Goal: Information Seeking & Learning: Learn about a topic

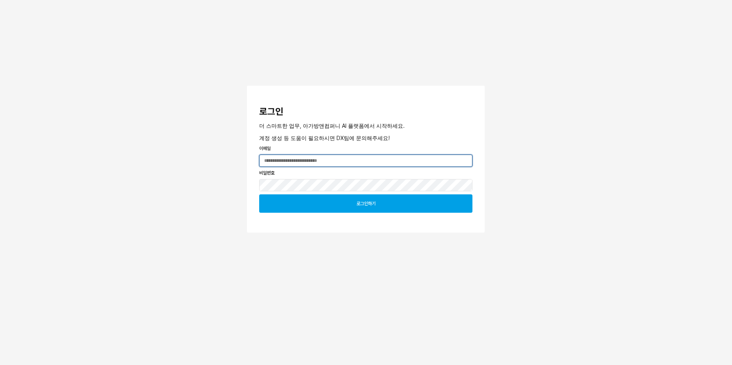
type input "**********"
click at [324, 205] on div "로그인하기" at bounding box center [365, 204] width 206 height 18
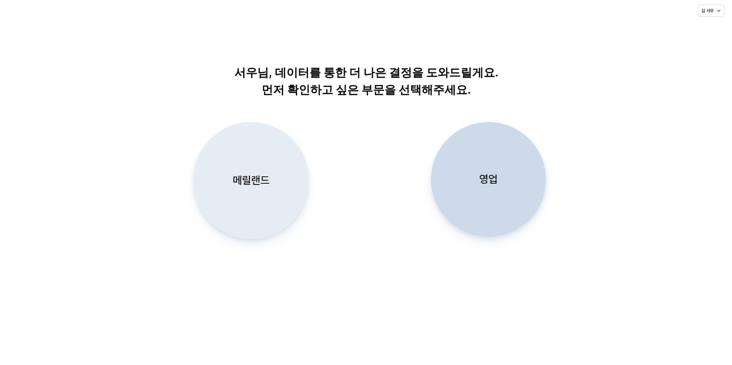
click at [252, 189] on div "메릴랜드" at bounding box center [251, 180] width 108 height 116
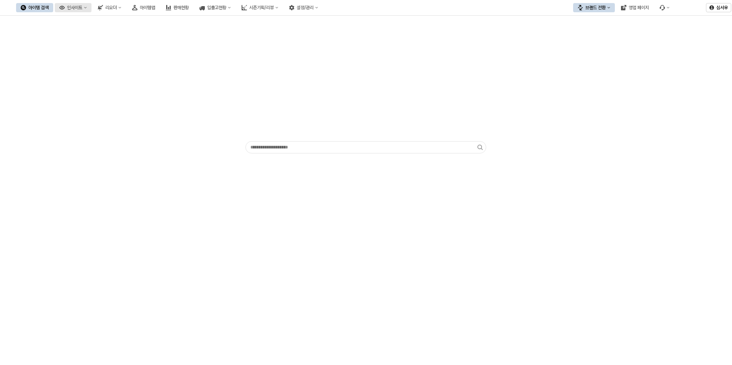
click at [82, 10] on div "인사이트" at bounding box center [74, 7] width 15 height 5
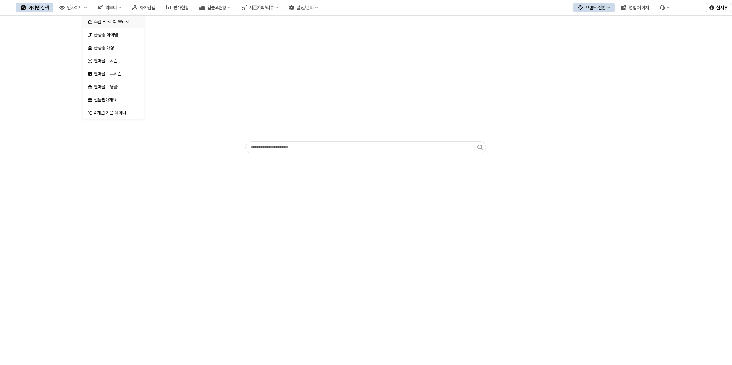
click at [108, 21] on div "주간 Best &; Worst" at bounding box center [114, 22] width 41 height 6
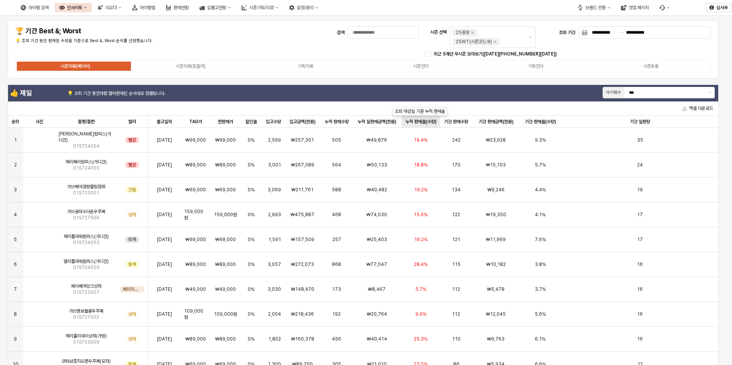
click at [423, 122] on div "누적 판매율(수량) 누적 판매율(수량)" at bounding box center [420, 122] width 39 height 12
click at [423, 120] on div "누적 판매율(수량) 누적 판매율(수량)" at bounding box center [420, 122] width 39 height 12
click at [197, 65] on div "시즌의류(토들러)" at bounding box center [191, 66] width 30 height 5
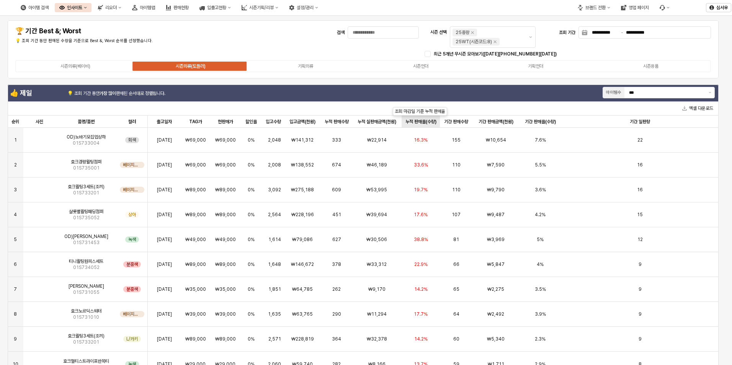
click at [419, 120] on div "누적 판매율(수량) 누적 판매율(수량)" at bounding box center [420, 122] width 39 height 12
click at [422, 119] on div "누적 판매율(수량) 누적 판매율(수량)" at bounding box center [420, 122] width 39 height 12
click at [39, 162] on img "앱 프레임" at bounding box center [39, 162] width 0 height 0
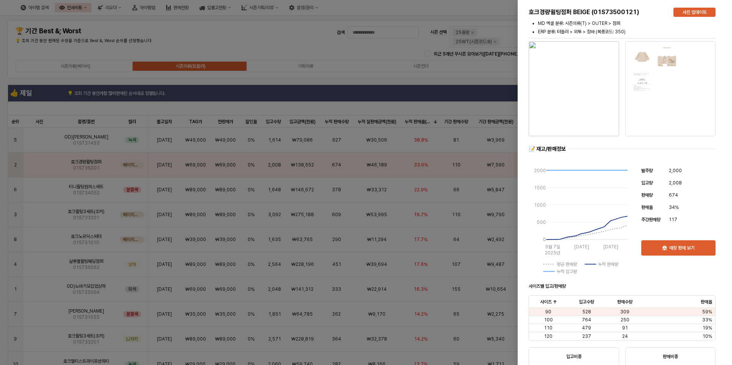
click at [353, 109] on div at bounding box center [366, 182] width 732 height 365
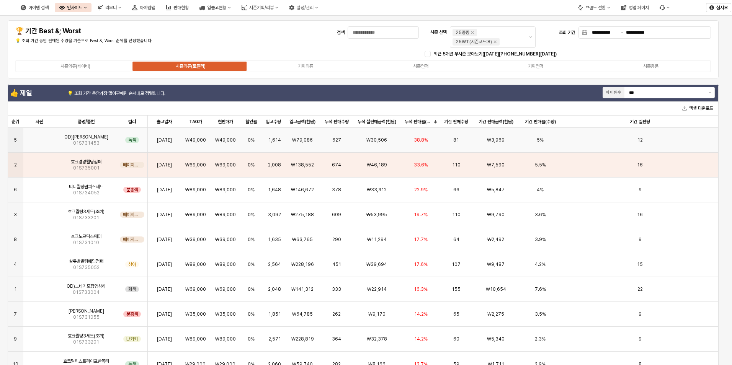
click at [39, 137] on img "앱 프레임" at bounding box center [39, 137] width 0 height 0
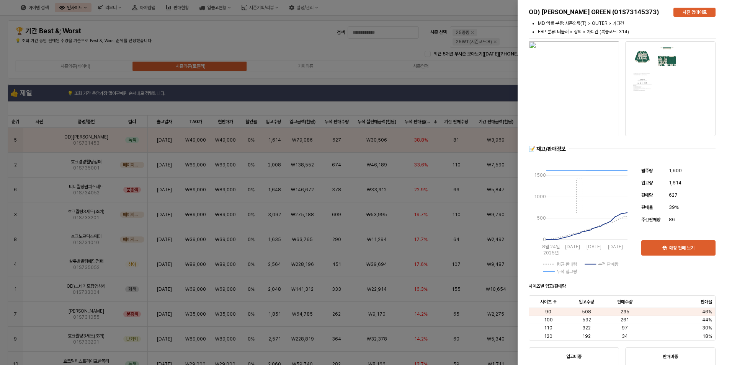
click at [579, 95] on img "button" at bounding box center [573, 88] width 90 height 95
click at [393, 94] on div at bounding box center [366, 182] width 732 height 365
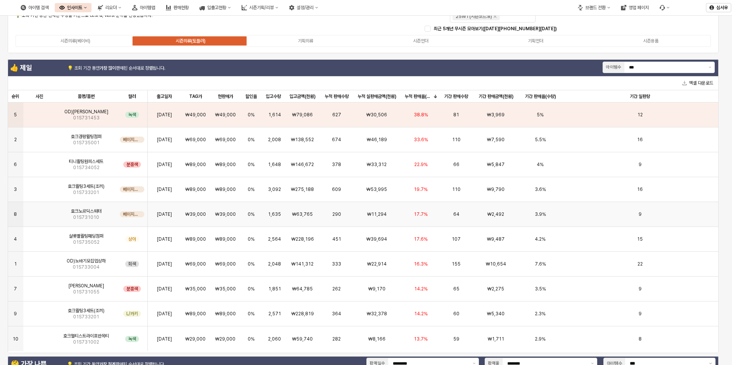
scroll to position [26, 0]
click at [39, 211] on img "앱 프레임" at bounding box center [39, 211] width 0 height 0
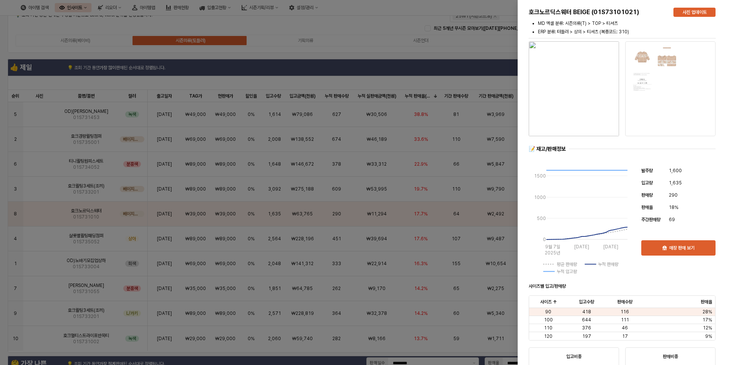
click at [34, 242] on div at bounding box center [366, 182] width 732 height 365
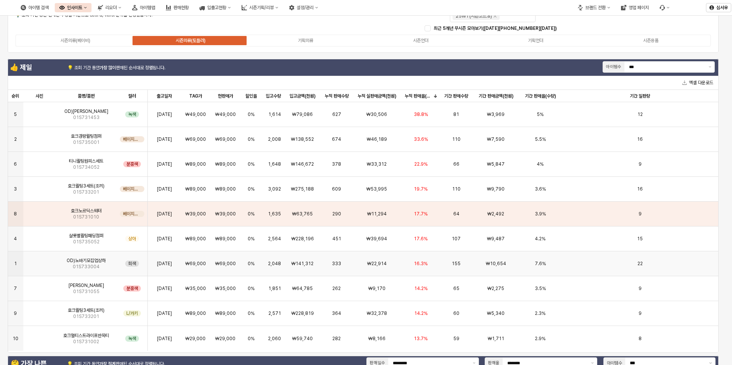
click at [39, 261] on img "앱 프레임" at bounding box center [39, 261] width 0 height 0
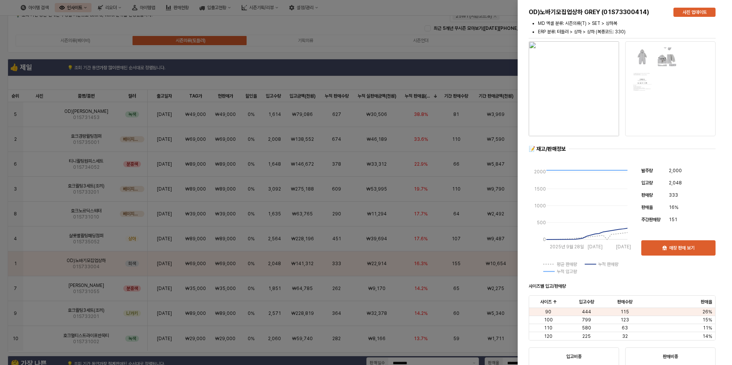
click at [28, 286] on div at bounding box center [366, 182] width 732 height 365
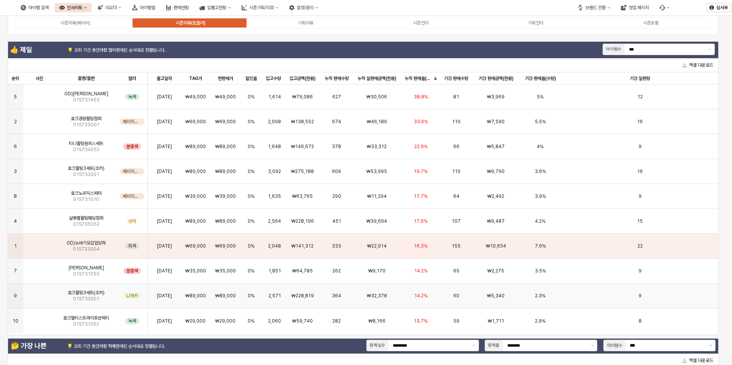
scroll to position [48, 0]
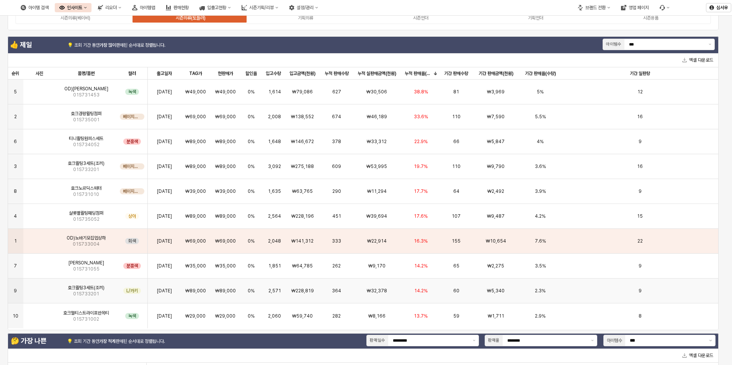
click at [28, 290] on div "앱 프레임" at bounding box center [39, 291] width 33 height 25
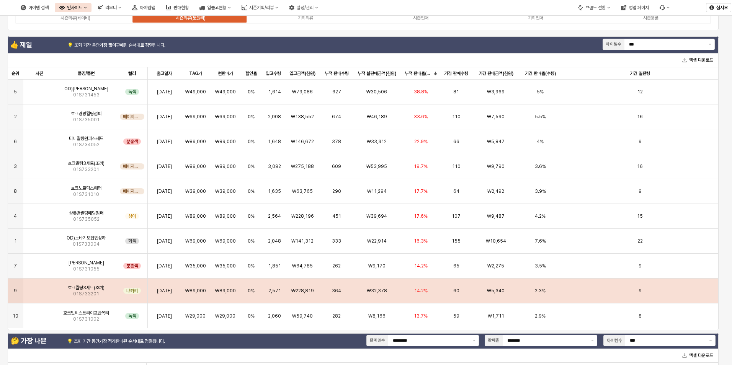
click at [39, 288] on img "앱 프레임" at bounding box center [39, 288] width 0 height 0
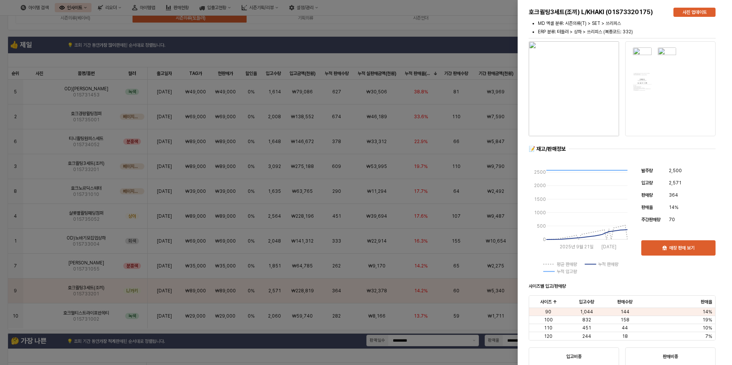
click at [40, 314] on div at bounding box center [366, 182] width 732 height 365
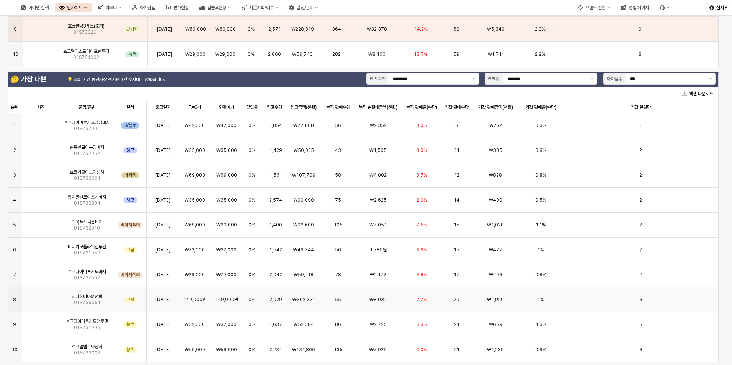
scroll to position [308, 0]
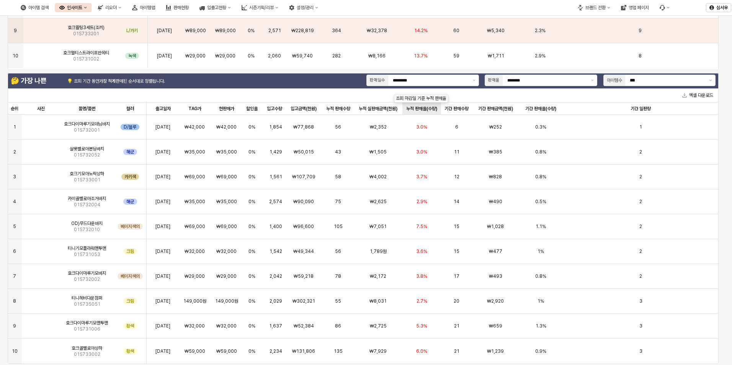
click at [426, 111] on div "누적 판매율(수량) 누적 판매율(수량)" at bounding box center [421, 109] width 39 height 12
click at [425, 108] on div "누적 판매율(수량) 누적 판매율(수량)" at bounding box center [421, 109] width 39 height 12
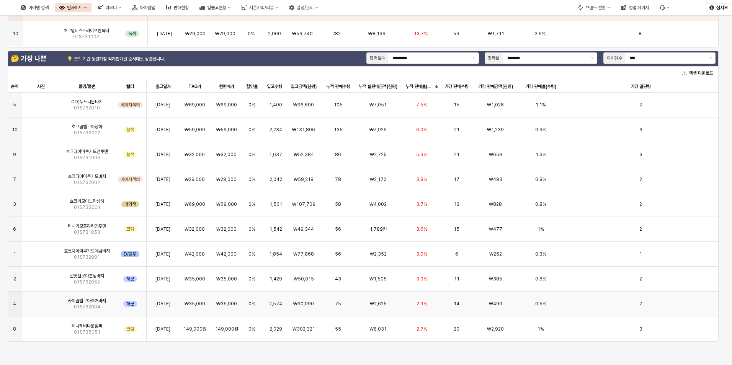
scroll to position [327, 0]
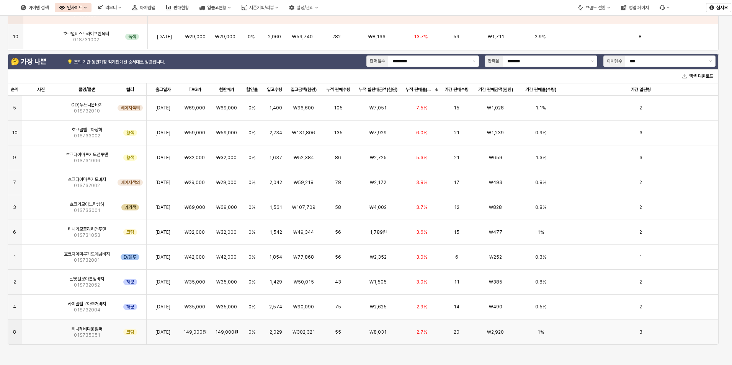
click at [41, 329] on img "앱 프레임" at bounding box center [41, 329] width 0 height 0
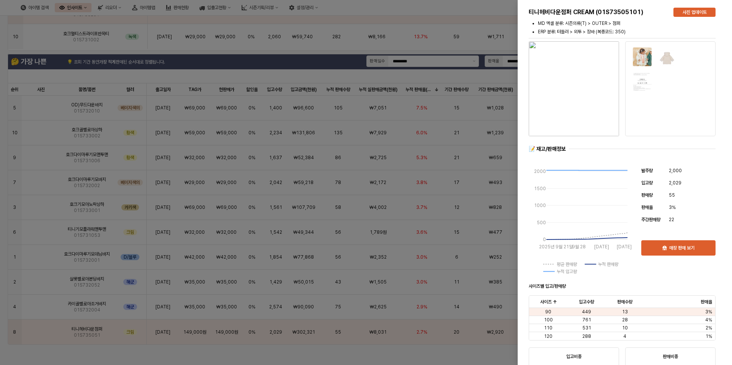
click at [39, 260] on div at bounding box center [366, 182] width 732 height 365
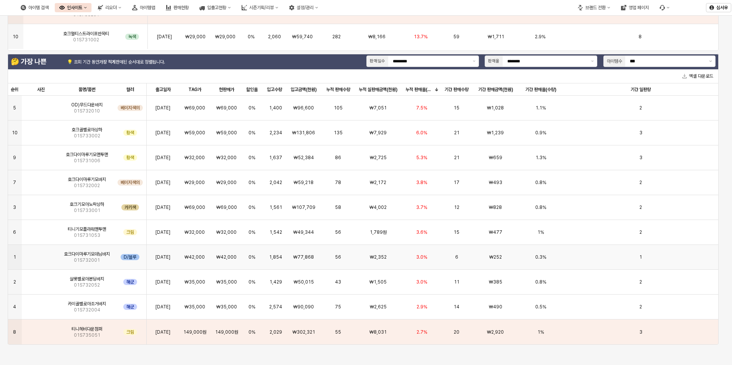
click at [41, 254] on img "앱 프레임" at bounding box center [41, 254] width 0 height 0
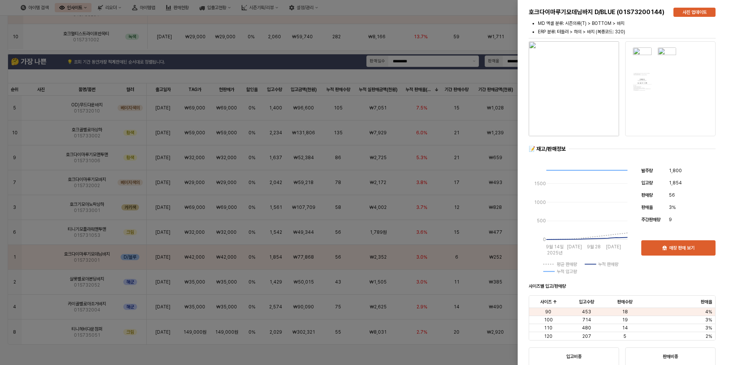
click at [407, 51] on div at bounding box center [366, 182] width 732 height 365
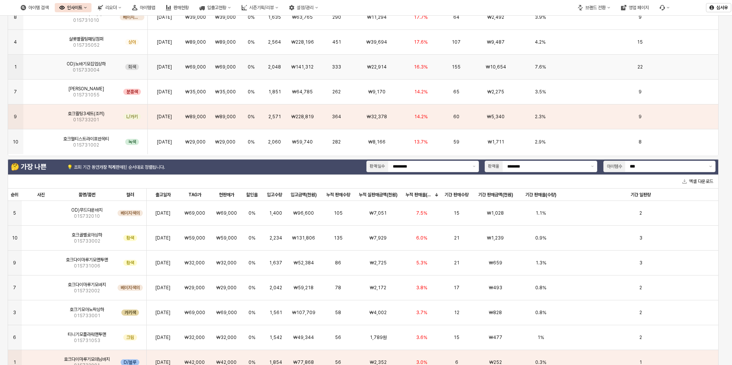
scroll to position [0, 0]
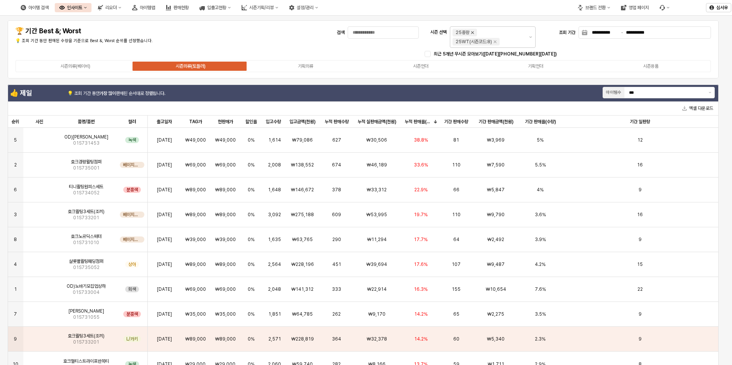
click at [473, 33] on icon "25WT 제거" at bounding box center [472, 32] width 3 height 3
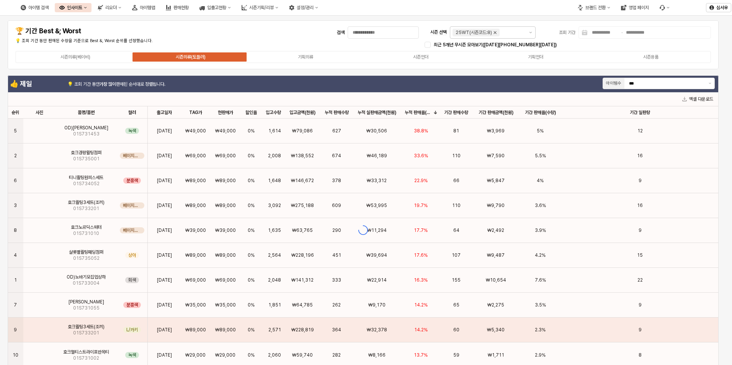
click at [496, 32] on icon "25WT(시즌코드:8) 제거" at bounding box center [495, 32] width 6 height 6
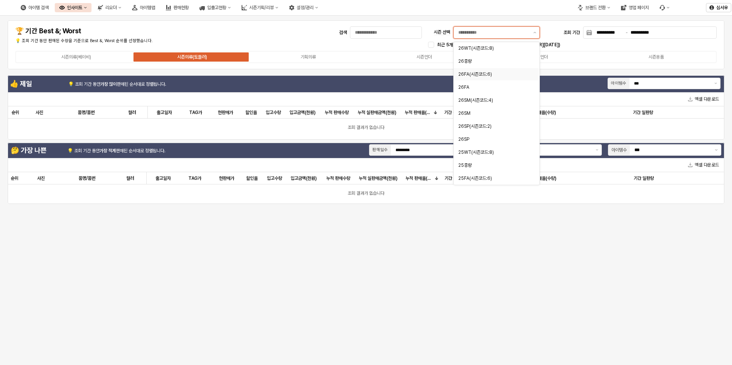
click at [468, 75] on div "26FA(시즌코드:6)" at bounding box center [493, 74] width 71 height 6
click at [463, 87] on div "26FA" at bounding box center [493, 87] width 71 height 6
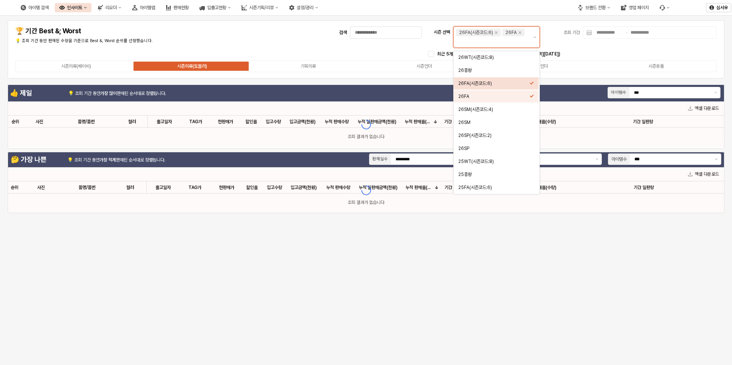
click at [506, 83] on div "26FA(시즌코드:6)" at bounding box center [493, 83] width 71 height 6
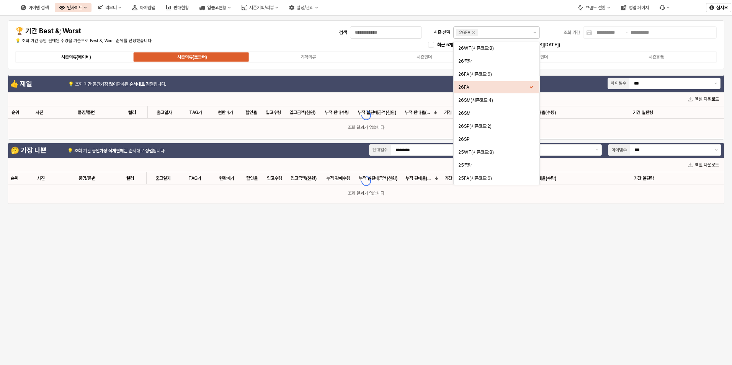
click at [88, 57] on div "시즌의류(베이비)" at bounding box center [76, 56] width 30 height 5
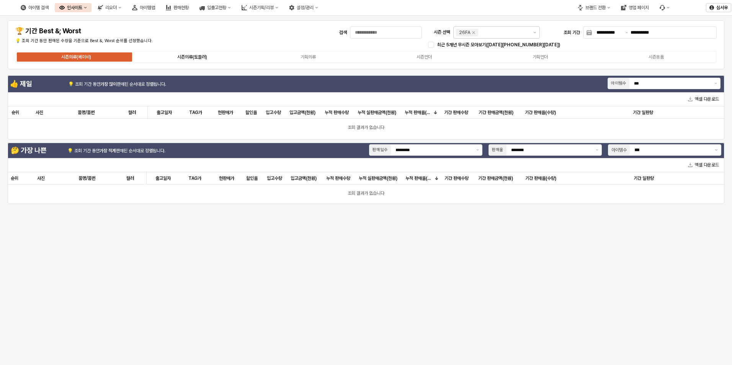
click at [169, 60] on label "시즌의류(토들러)" at bounding box center [192, 57] width 116 height 7
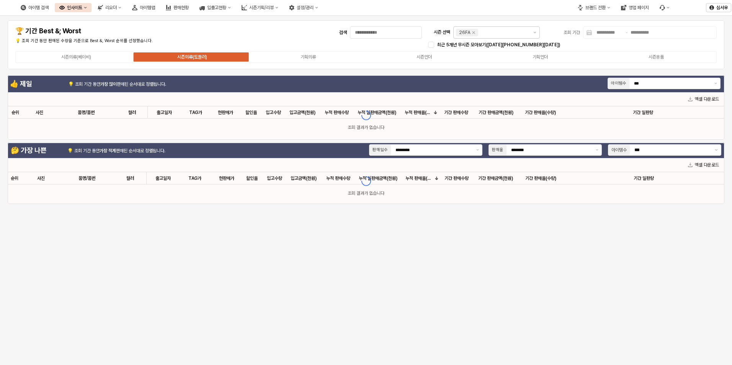
click at [169, 58] on label "시즌의류(토들러)" at bounding box center [192, 57] width 116 height 7
click at [494, 29] on input "시즌 선택" at bounding box center [503, 33] width 48 height 8
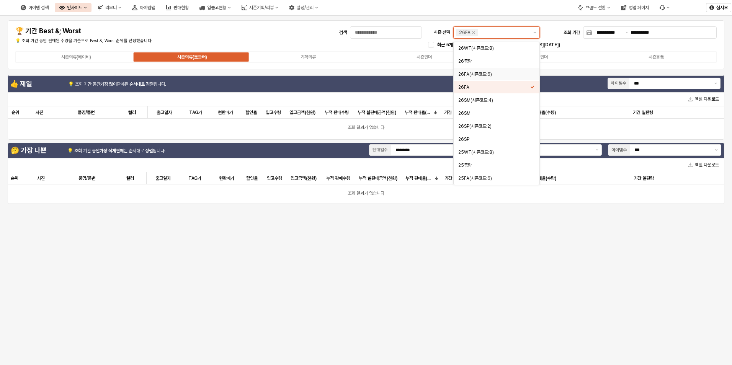
click at [473, 73] on div "26FA(시즌코드:6)" at bounding box center [494, 74] width 72 height 6
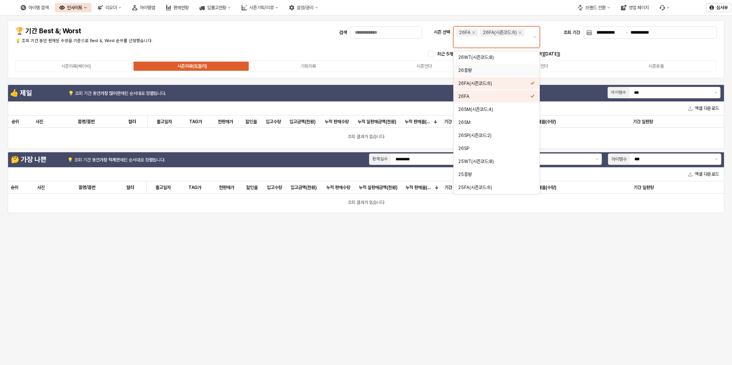
click at [479, 70] on div "26중량" at bounding box center [494, 70] width 72 height 6
click at [383, 54] on div "**********" at bounding box center [365, 49] width 707 height 49
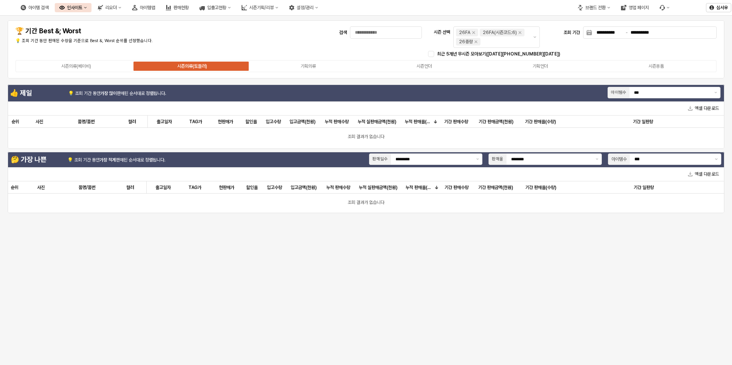
click at [162, 66] on label "시즌의류(토들러)" at bounding box center [192, 66] width 116 height 7
click at [293, 66] on label "기획의류" at bounding box center [308, 66] width 116 height 7
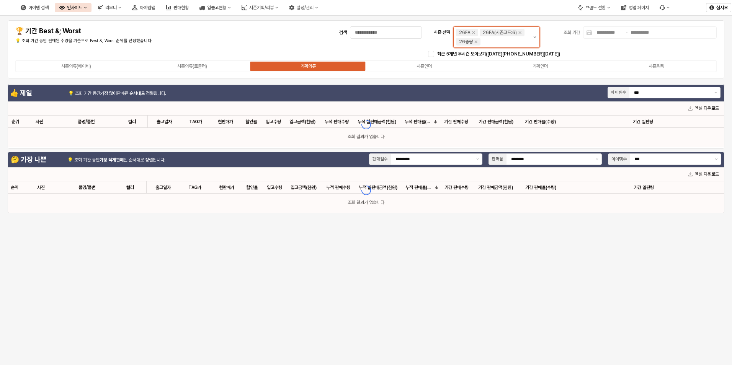
click at [536, 39] on button "제안 사항 표시" at bounding box center [534, 37] width 9 height 21
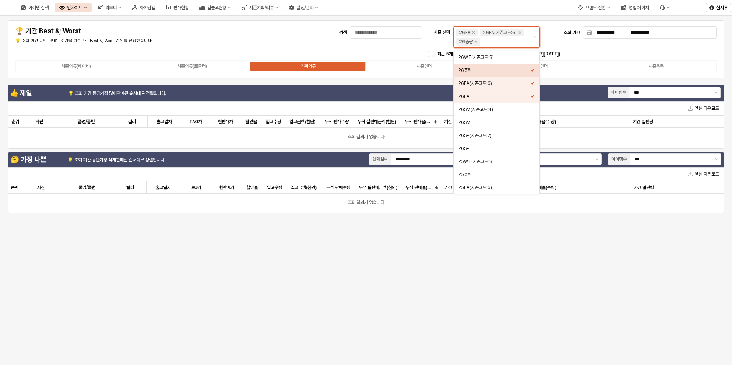
click at [532, 71] on icon "Select an option" at bounding box center [532, 69] width 4 height 3
click at [533, 83] on icon "Select an option" at bounding box center [532, 82] width 4 height 3
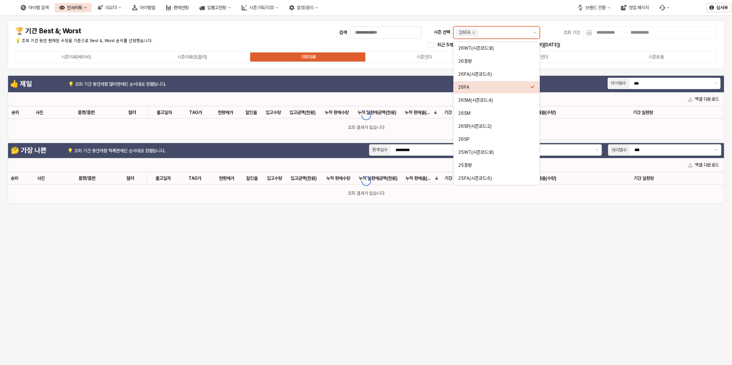
click at [532, 85] on icon "Select an option" at bounding box center [532, 87] width 5 height 5
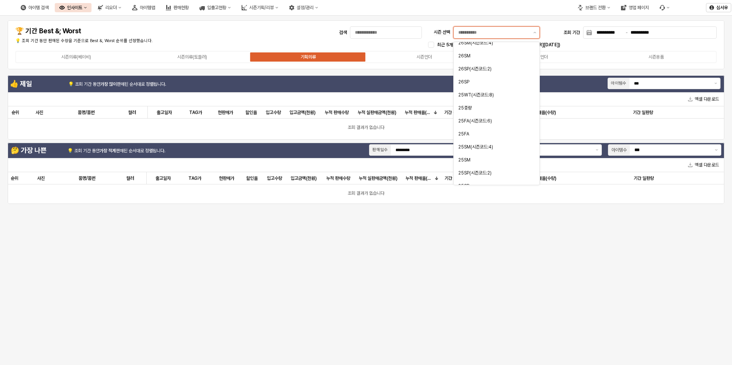
scroll to position [48, 0]
click at [468, 117] on div "25중량" at bounding box center [494, 117] width 72 height 6
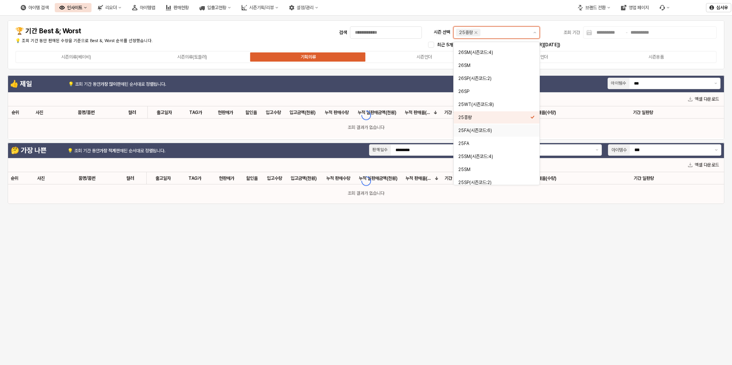
click at [471, 130] on div "25FA(시즌코드:6)" at bounding box center [494, 130] width 72 height 6
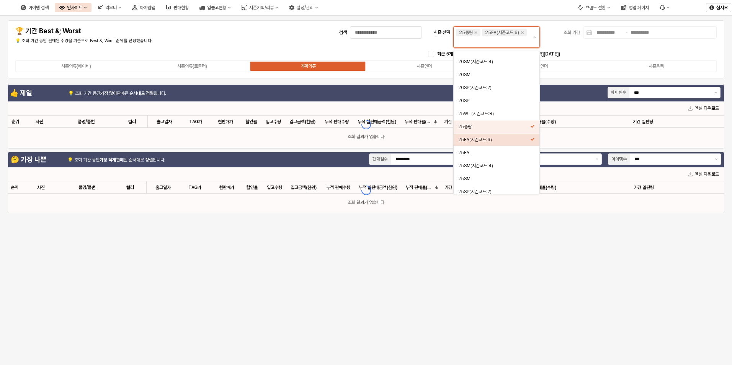
click at [466, 144] on div "25FA(시즌코드:6)" at bounding box center [496, 140] width 86 height 12
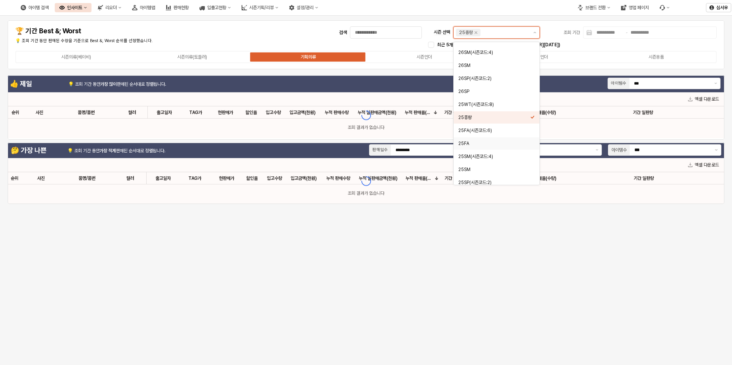
click at [471, 142] on div "25FA" at bounding box center [494, 143] width 72 height 6
click at [474, 133] on div "25FA(시즌코드:6)" at bounding box center [494, 130] width 72 height 6
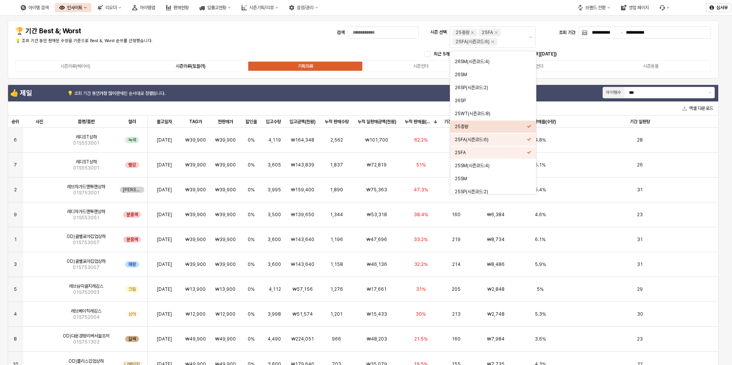
click at [173, 67] on label "시즌의류(토들러)" at bounding box center [190, 66] width 115 height 7
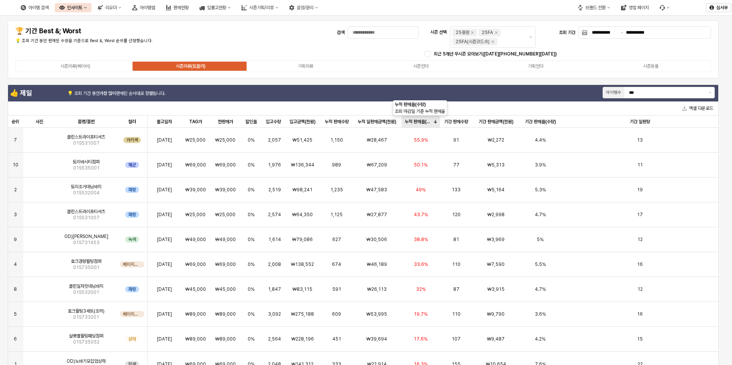
click at [419, 124] on div "누적 판매율(수량) 누적 판매율(수량)" at bounding box center [420, 122] width 39 height 12
click at [417, 121] on div "누적 판매율(수량) 누적 판매율(수량)" at bounding box center [420, 122] width 39 height 12
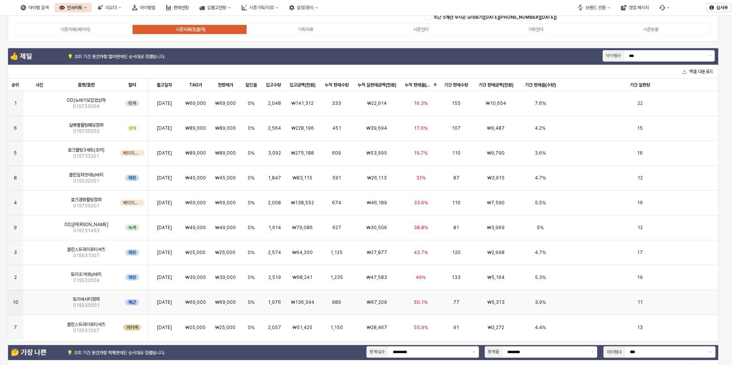
scroll to position [42, 0]
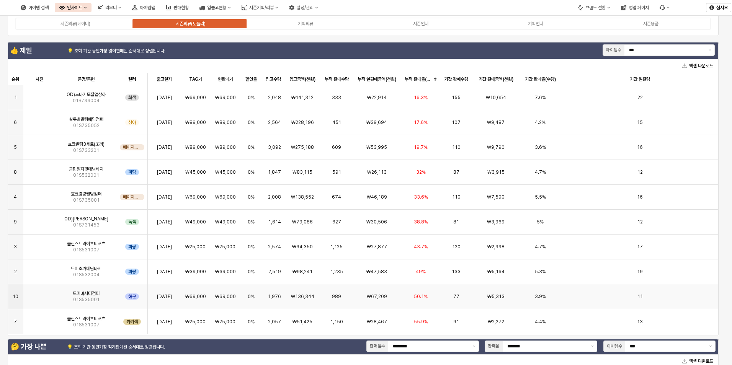
click at [39, 293] on img "앱 프레임" at bounding box center [39, 293] width 0 height 0
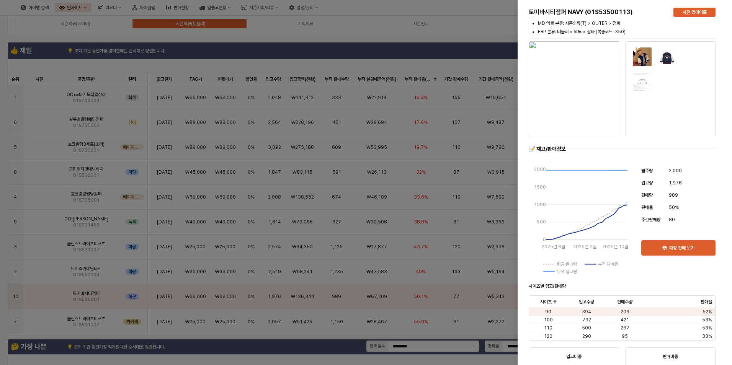
click at [40, 198] on div at bounding box center [366, 182] width 732 height 365
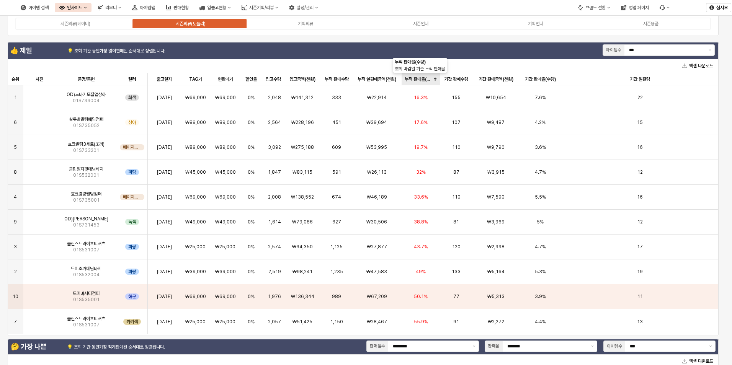
click at [422, 79] on div "누적 판매율(수량) 누적 판매율(수량)" at bounding box center [420, 79] width 39 height 12
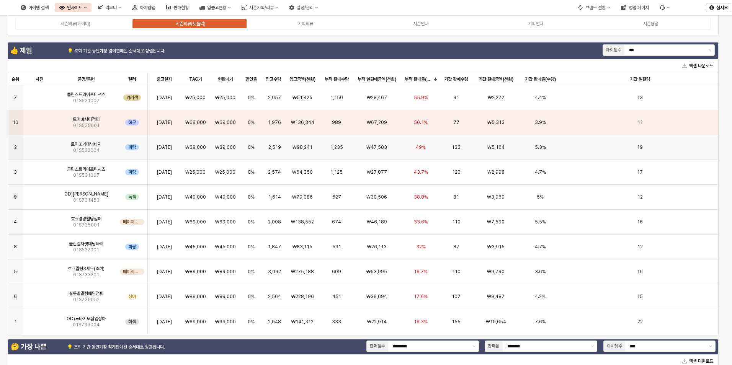
click at [39, 144] on img "앱 프레임" at bounding box center [39, 144] width 0 height 0
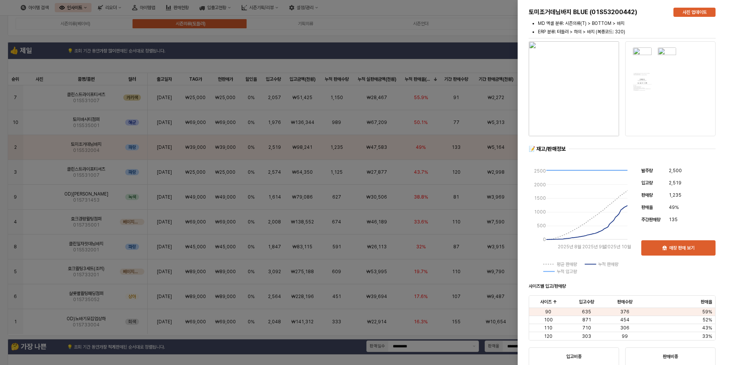
click at [195, 41] on div at bounding box center [366, 182] width 732 height 365
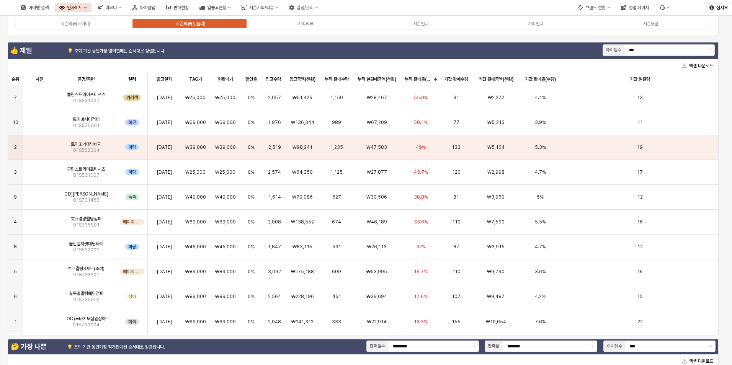
click at [155, 8] on div "아이템맵" at bounding box center [147, 7] width 15 height 5
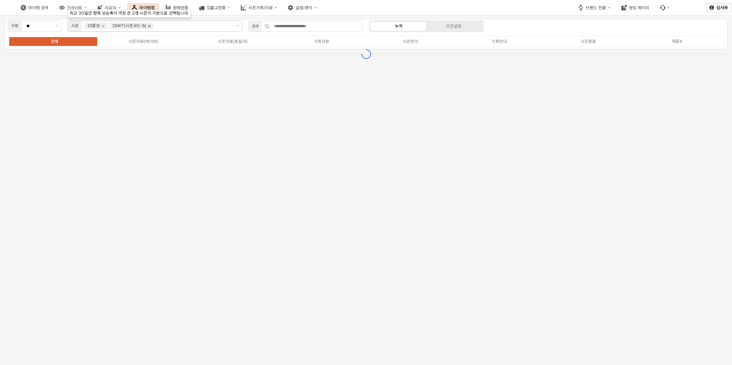
click at [149, 26] on icon "25WT(시즌코드:8) 제거" at bounding box center [149, 26] width 6 height 6
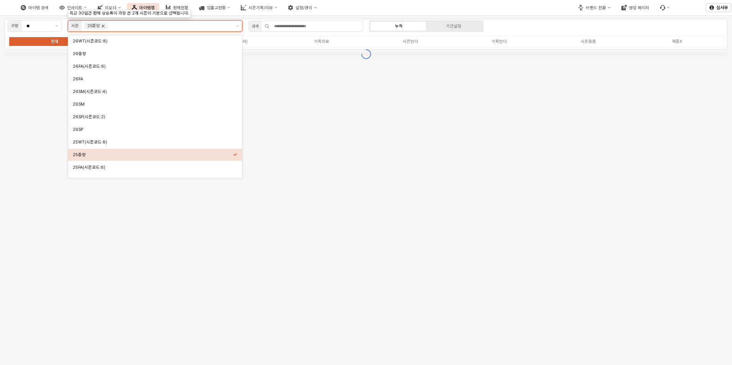
click at [103, 26] on icon "25WT 제거" at bounding box center [103, 26] width 6 height 6
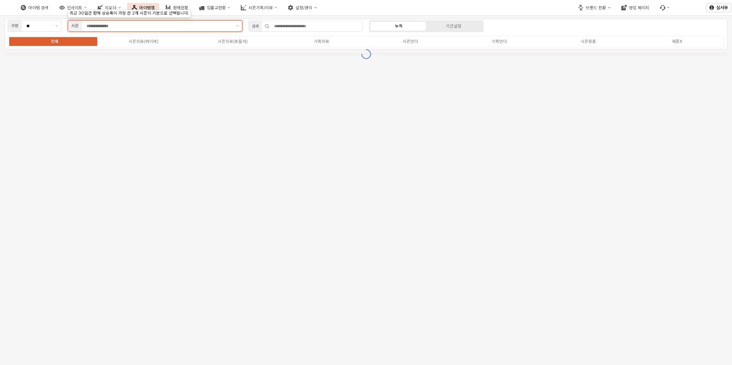
click at [119, 25] on input "앱 프레임" at bounding box center [158, 26] width 145 height 7
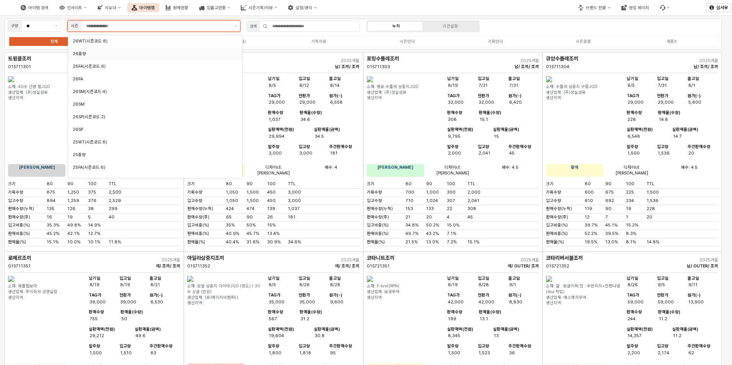
click at [159, 28] on input "앱 프레임" at bounding box center [157, 26] width 143 height 7
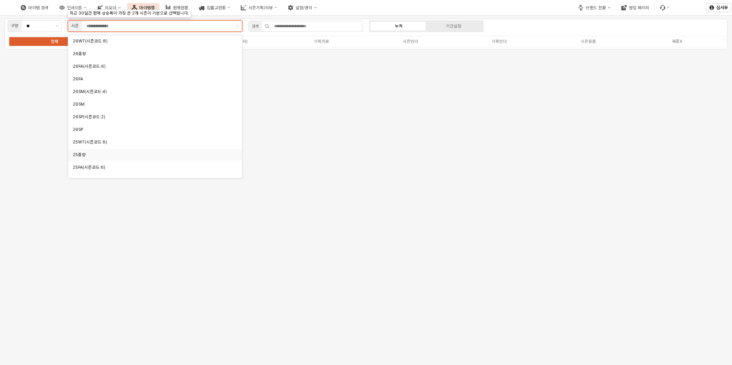
click at [93, 156] on div "25중량" at bounding box center [153, 155] width 160 height 6
click at [94, 166] on div "25FA(시즌코드:6)" at bounding box center [153, 168] width 160 height 6
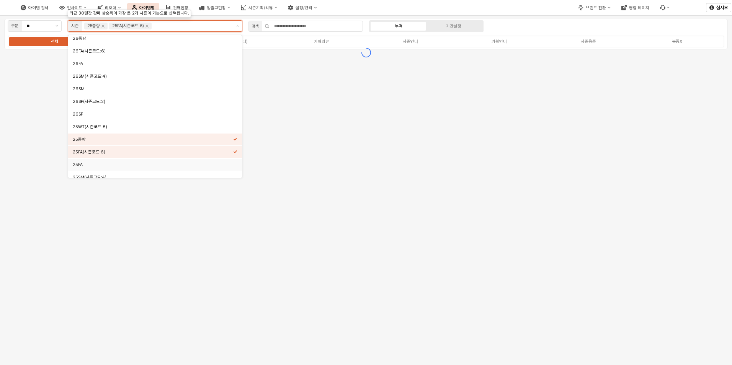
click at [120, 164] on div "25FA" at bounding box center [153, 165] width 160 height 6
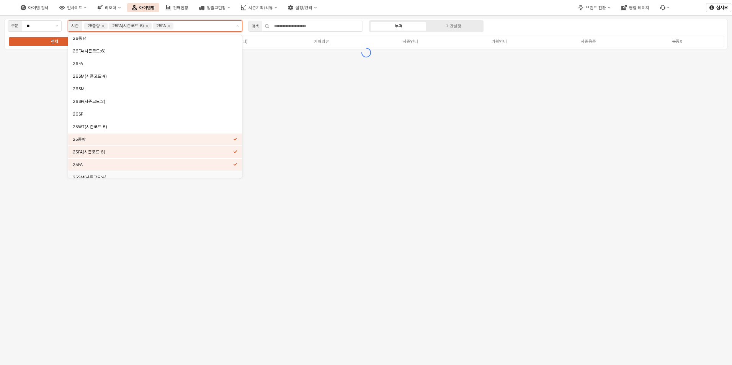
scroll to position [21, 0]
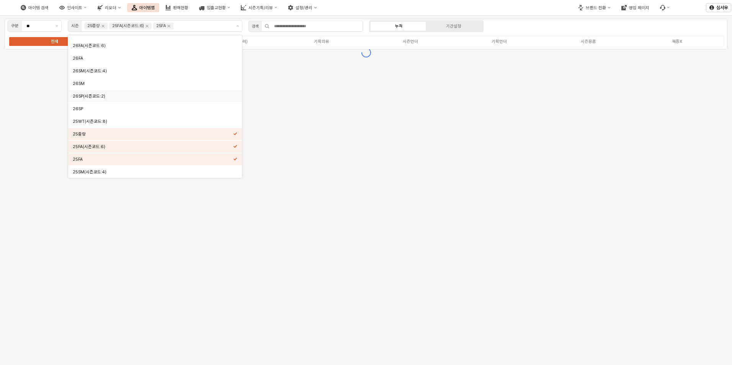
click at [518, 21] on div "구분 ** 시즌 25중량 25FA(시즌코드:6) 25FA 검색 누적 기간설정 전체 시즌의류(베이비) 시즌의류(토들러) 기획의류 시즌언더 기획언…" at bounding box center [366, 34] width 722 height 31
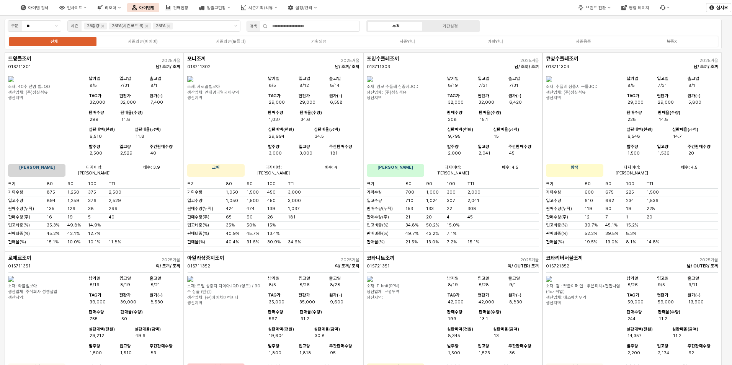
click at [148, 41] on div "시즌의류(베이비)" at bounding box center [143, 41] width 30 height 5
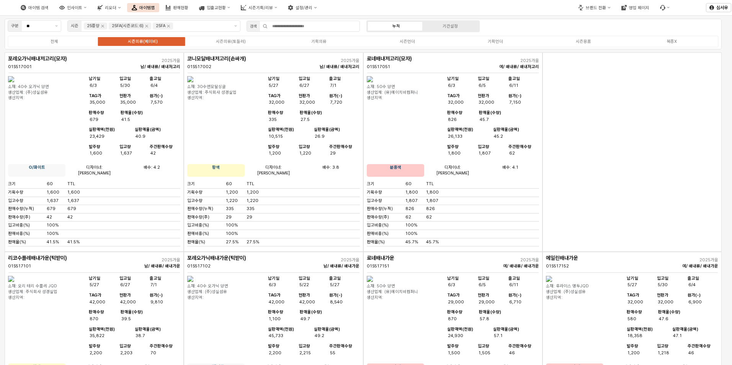
click at [233, 42] on div "시즌의류(토들러)" at bounding box center [231, 41] width 30 height 5
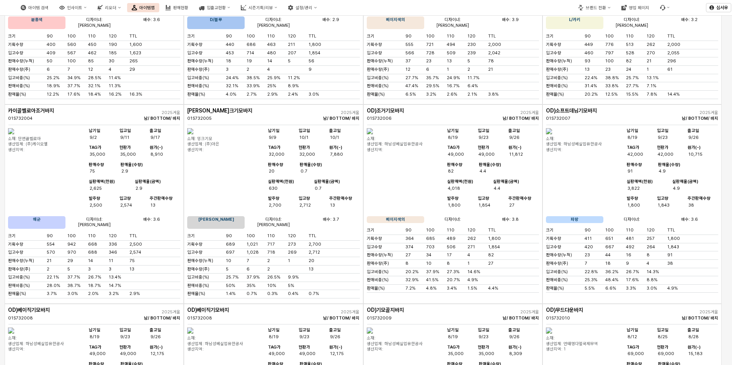
scroll to position [2542, 0]
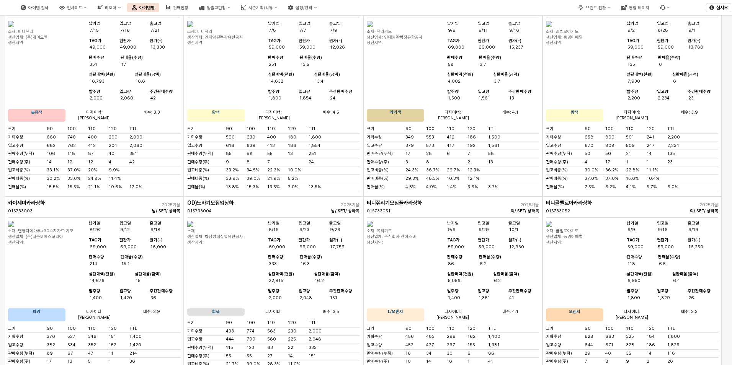
scroll to position [3783, 0]
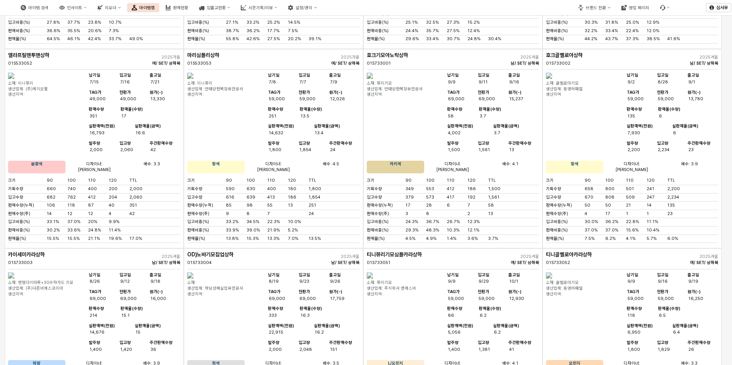
click at [193, 79] on img "앱 프레임" at bounding box center [190, 76] width 6 height 6
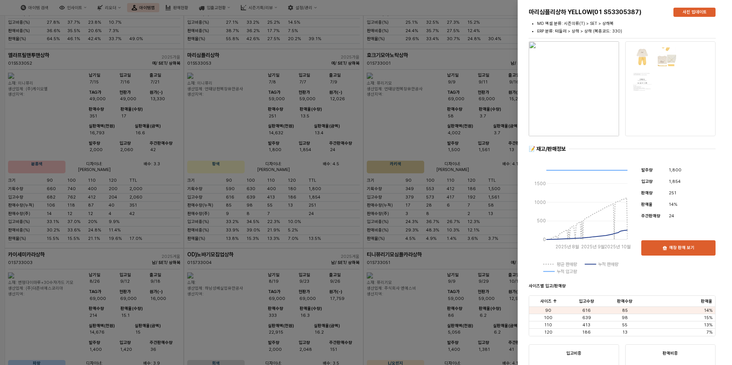
click at [293, 271] on div at bounding box center [366, 182] width 732 height 365
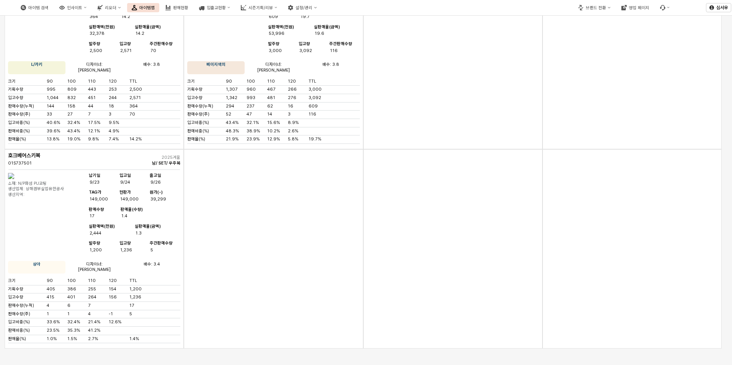
scroll to position [5877, 0]
